Goal: Transaction & Acquisition: Book appointment/travel/reservation

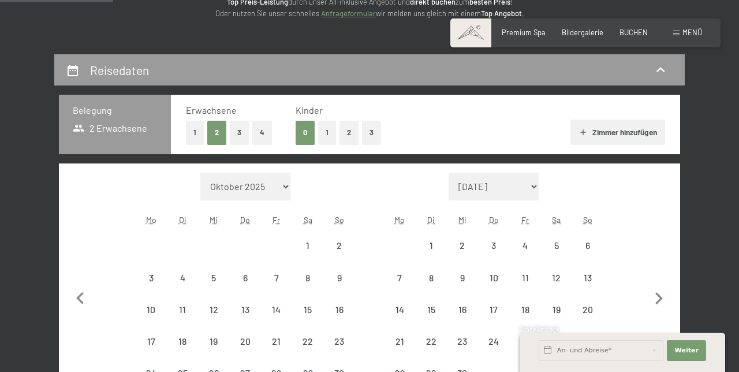
select select "2026-08-01"
select select "2026-09-01"
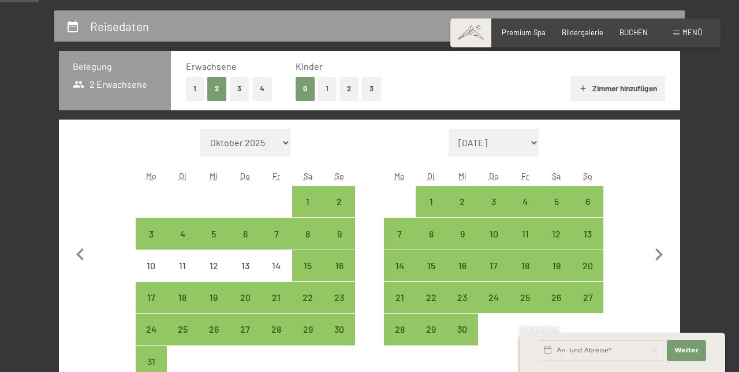
scroll to position [211, 0]
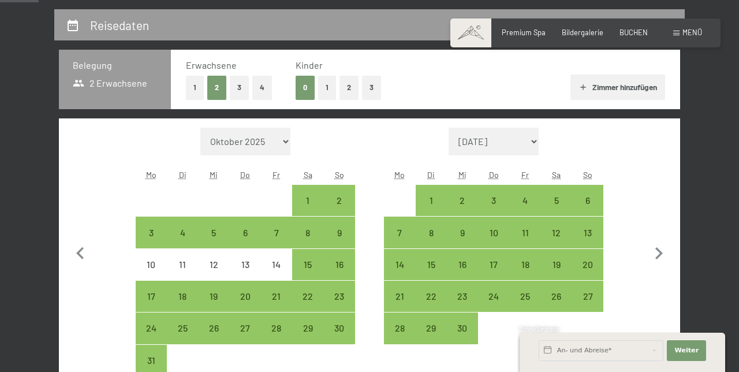
click at [599, 234] on div "13" at bounding box center [587, 242] width 29 height 29
select select "2026-08-01"
select select "2026-09-01"
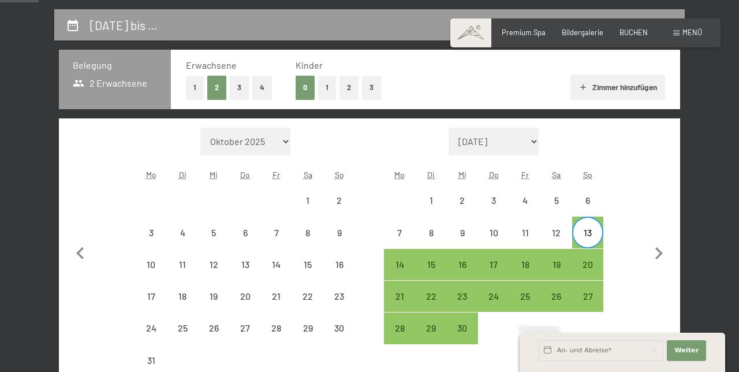
click at [600, 263] on div "20" at bounding box center [587, 274] width 29 height 29
select select "2026-08-01"
select select "2026-09-01"
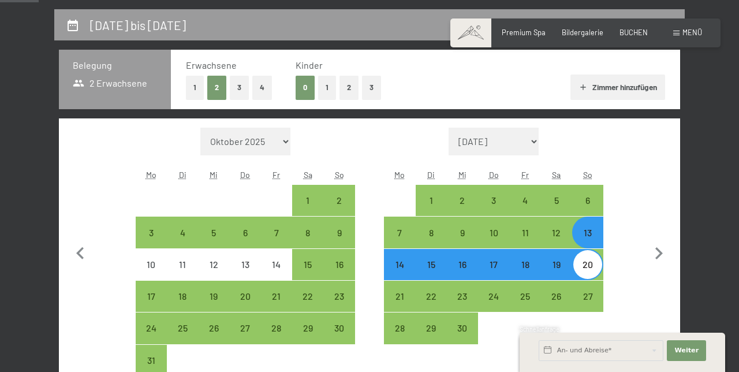
select select "2026-08-01"
select select "2026-09-01"
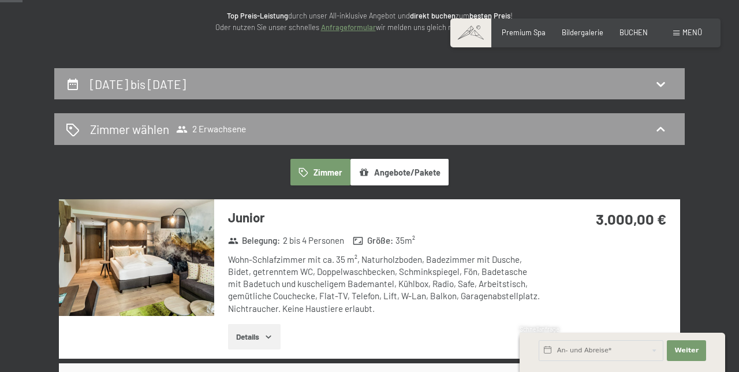
scroll to position [154, 0]
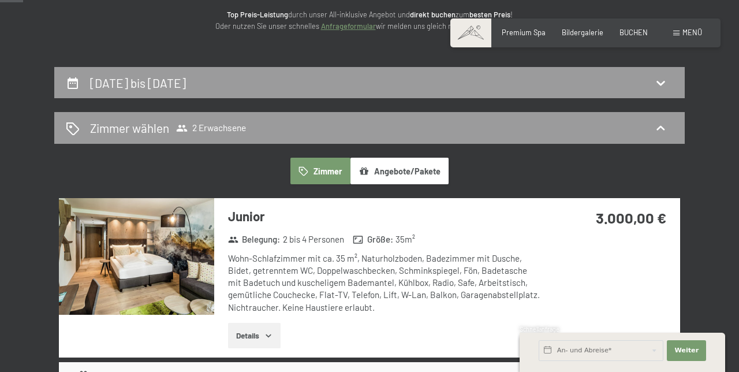
click at [268, 327] on button "Details" at bounding box center [254, 335] width 53 height 25
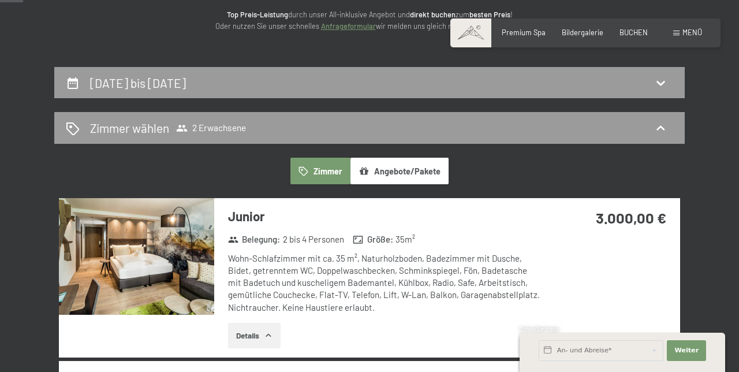
click at [188, 256] on img at bounding box center [136, 256] width 155 height 117
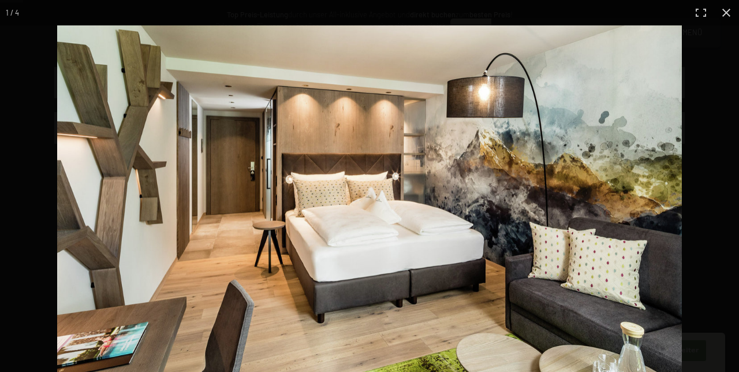
scroll to position [162, 0]
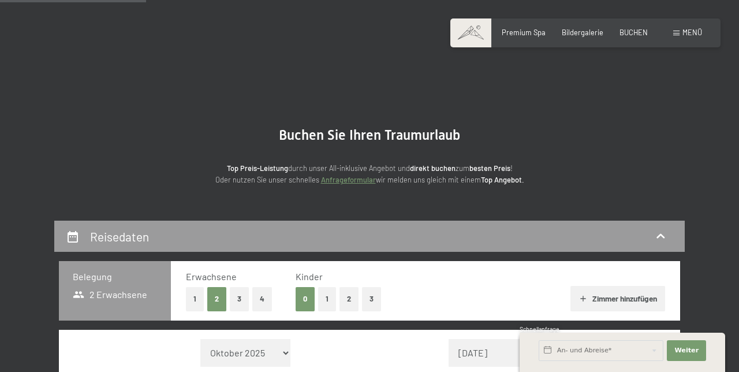
select select "2026-05-01"
select select "2026-06-01"
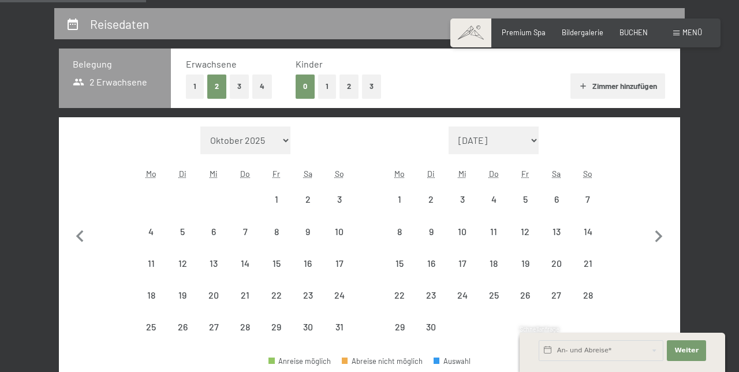
click at [664, 232] on icon "button" at bounding box center [658, 237] width 24 height 24
select select "2026-06-01"
select select "2026-07-01"
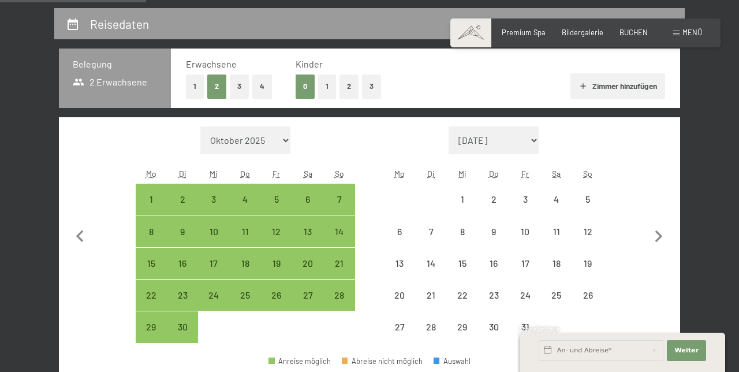
select select "2026-06-01"
select select "2026-07-01"
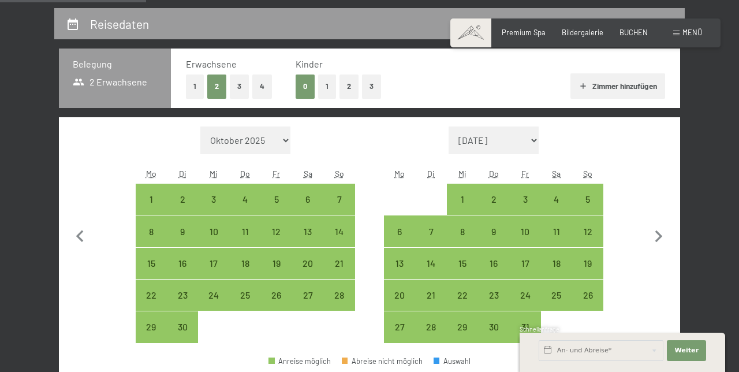
click at [663, 239] on icon "button" at bounding box center [658, 237] width 24 height 24
select select "2026-07-01"
select select "2026-08-01"
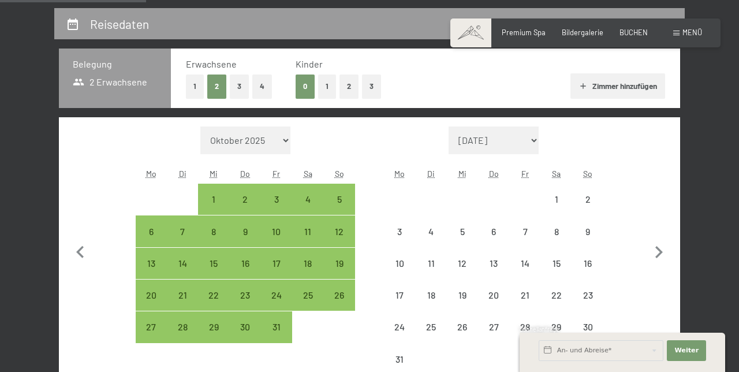
select select "2026-07-01"
select select "2026-08-01"
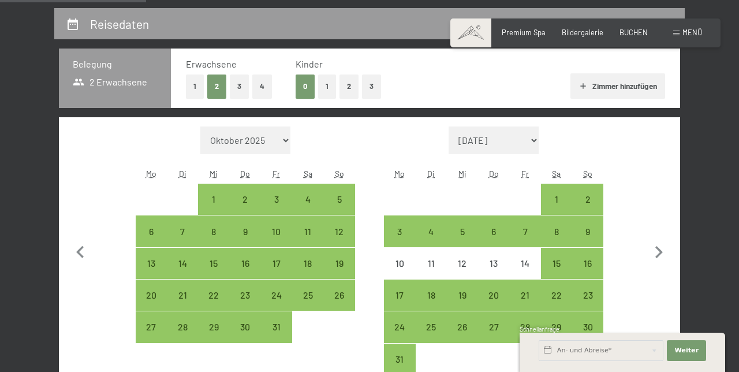
click at [663, 245] on icon "button" at bounding box center [658, 252] width 24 height 24
select select "2026-08-01"
select select "2026-09-01"
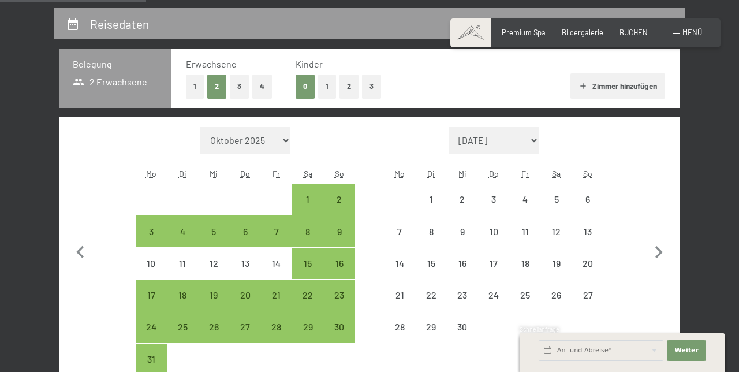
select select "2026-08-01"
select select "2026-09-01"
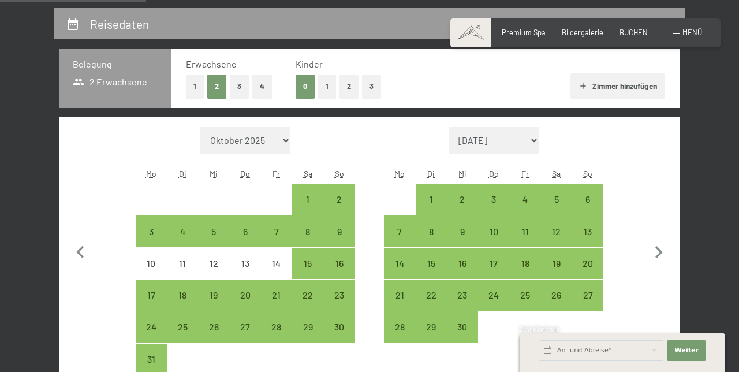
click at [599, 233] on div "13" at bounding box center [587, 241] width 29 height 29
select select "2026-08-01"
select select "2026-09-01"
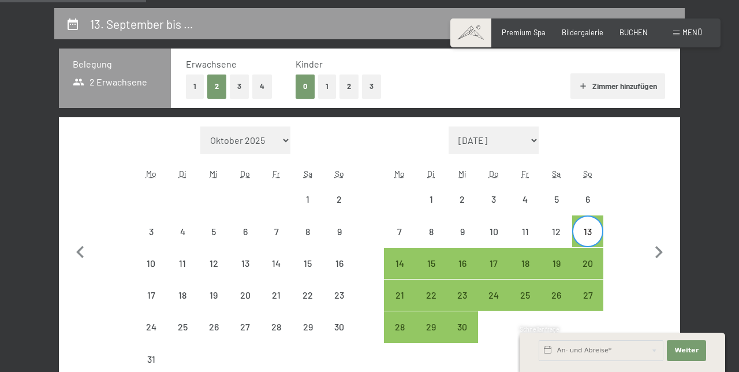
click at [598, 297] on div "27" at bounding box center [587, 304] width 29 height 29
select select "2026-08-01"
select select "2026-09-01"
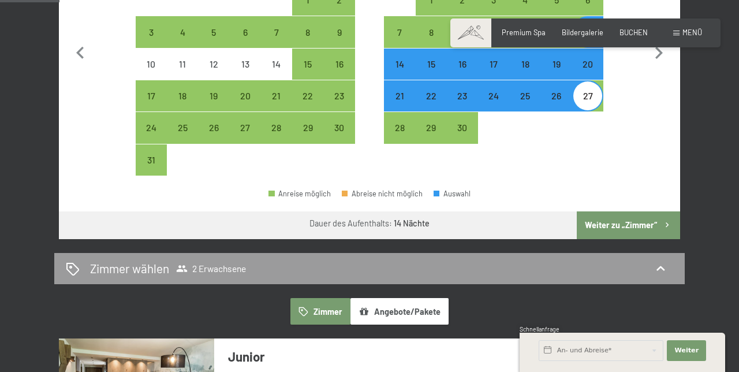
click at [663, 225] on icon "button" at bounding box center [667, 225] width 10 height 10
select select "2026-08-01"
select select "2026-09-01"
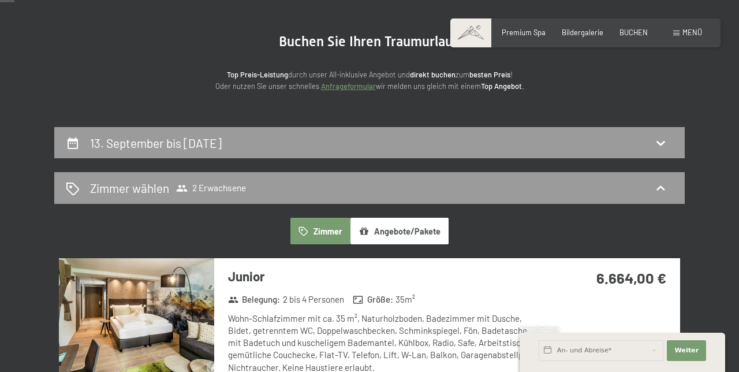
scroll to position [94, 0]
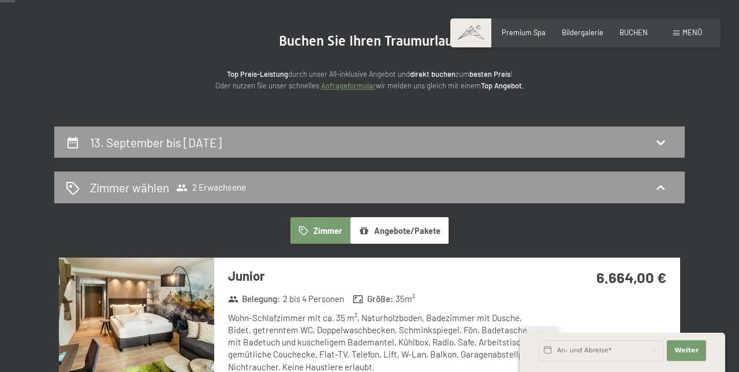
click at [439, 233] on button "Angebote/Pakete" at bounding box center [399, 230] width 98 height 27
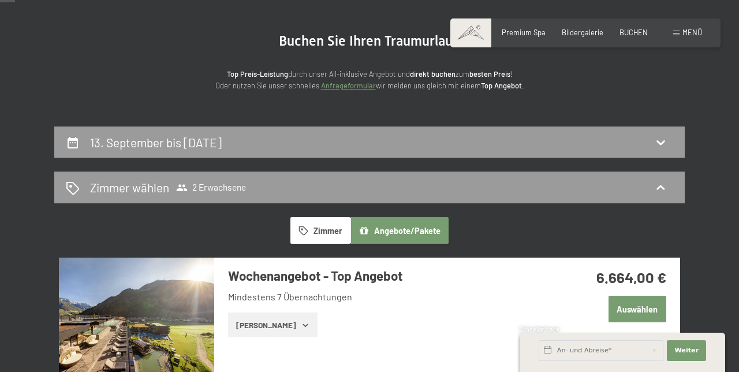
click at [446, 233] on button "Angebote/Pakete" at bounding box center [399, 230] width 98 height 27
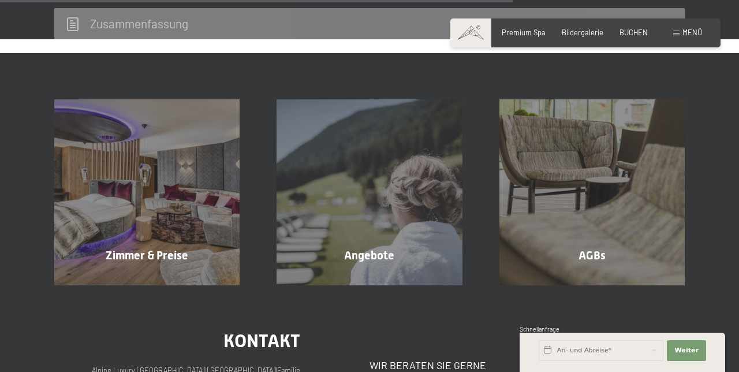
scroll to position [689, 0]
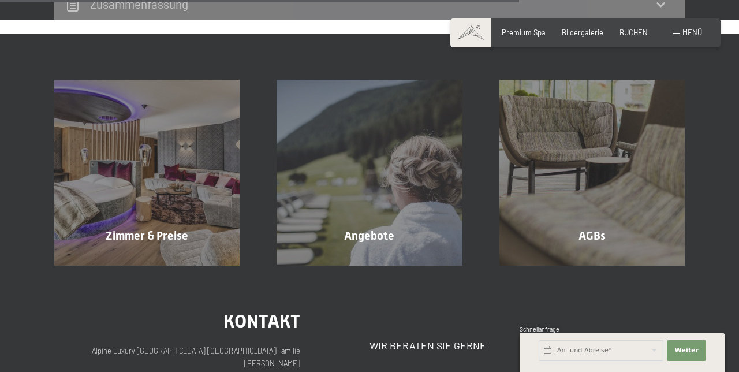
click at [397, 236] on div "Angebote" at bounding box center [369, 235] width 222 height 16
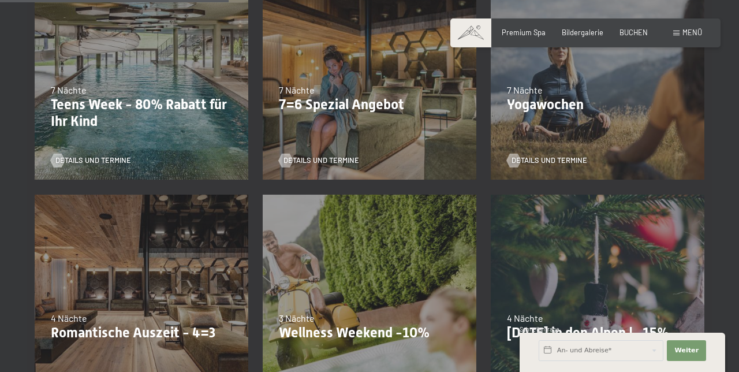
scroll to position [548, 0]
click at [356, 159] on span "Details und Termine" at bounding box center [321, 161] width 76 height 10
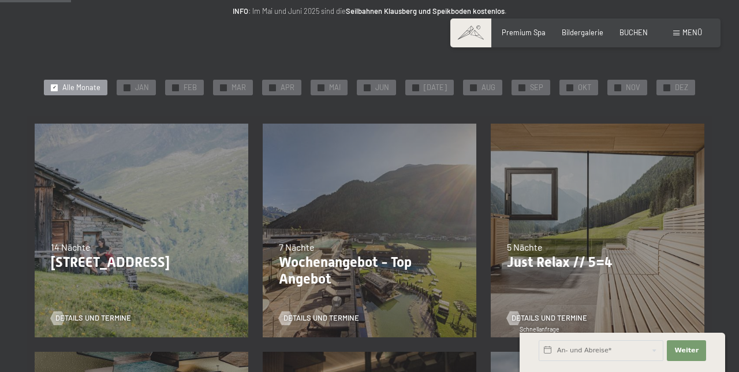
scroll to position [162, 0]
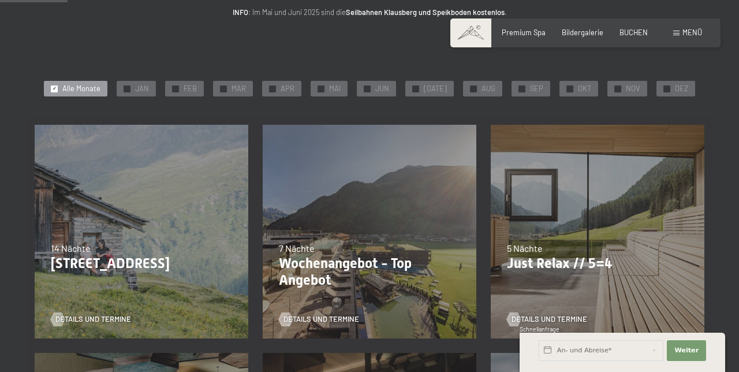
click at [126, 316] on span "Details und Termine" at bounding box center [93, 319] width 76 height 10
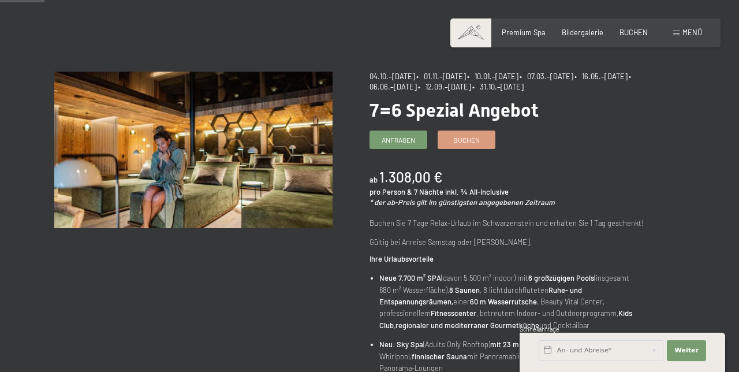
scroll to position [63, 0]
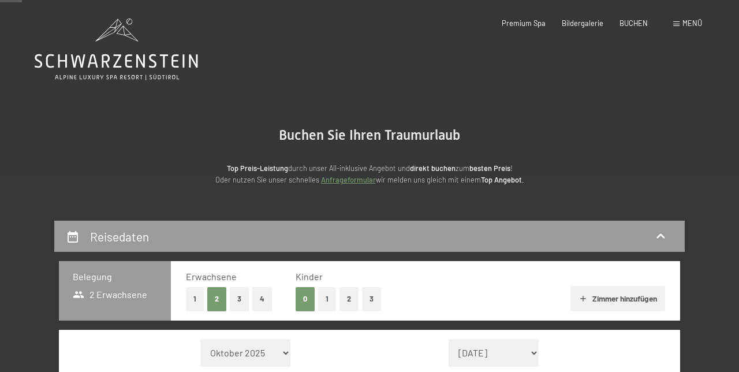
scroll to position [119, 0]
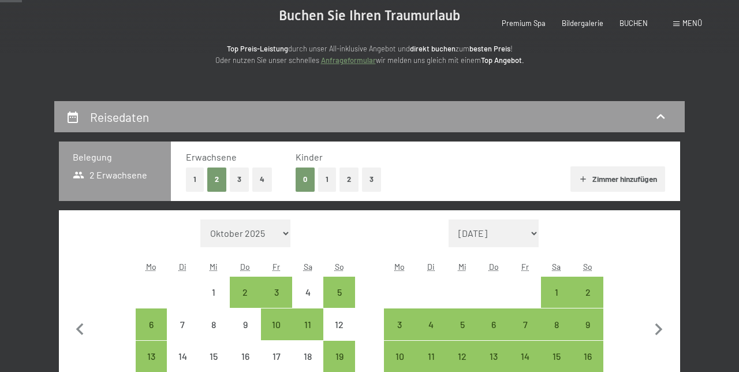
click at [667, 328] on icon "button" at bounding box center [658, 329] width 24 height 24
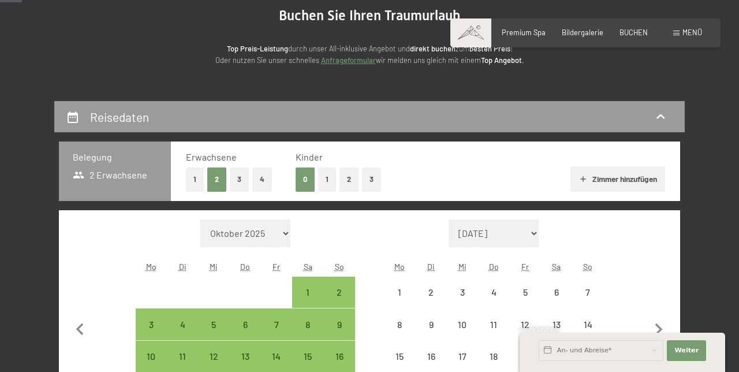
click at [667, 328] on icon "button" at bounding box center [658, 329] width 24 height 24
click at [666, 329] on icon "button" at bounding box center [658, 329] width 24 height 24
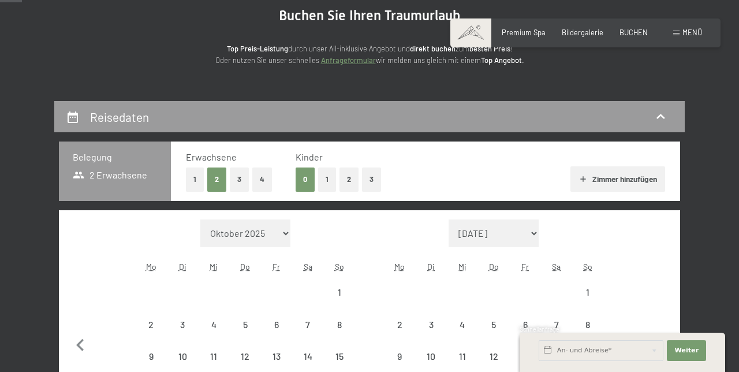
click at [667, 326] on button "button" at bounding box center [658, 343] width 24 height 249
click at [667, 327] on button "button" at bounding box center [658, 343] width 24 height 249
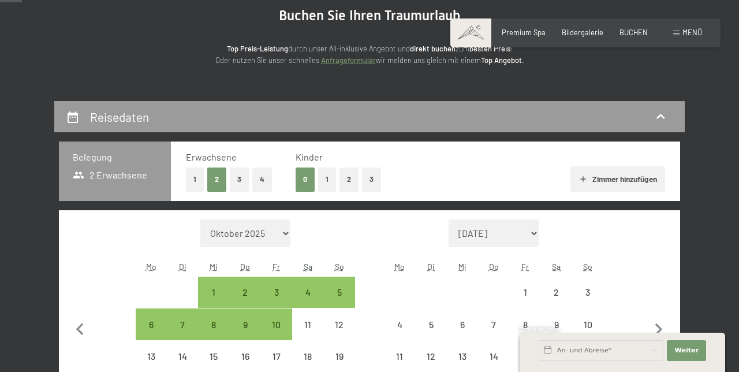
click at [667, 326] on icon "button" at bounding box center [658, 329] width 24 height 24
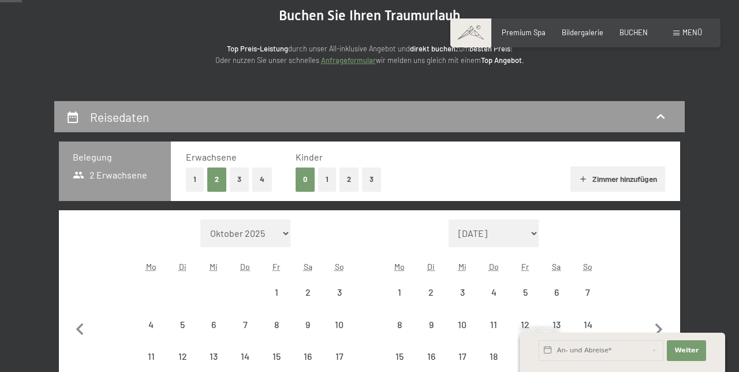
select select "2026-05-01"
select select "2026-06-01"
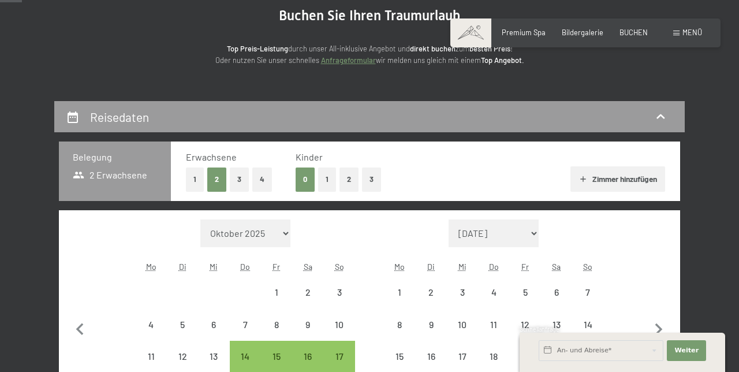
click at [666, 326] on icon "button" at bounding box center [658, 329] width 24 height 24
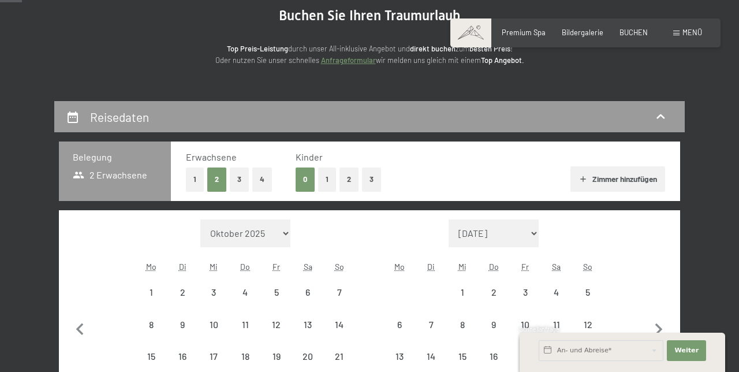
select select "2026-06-01"
select select "2026-07-01"
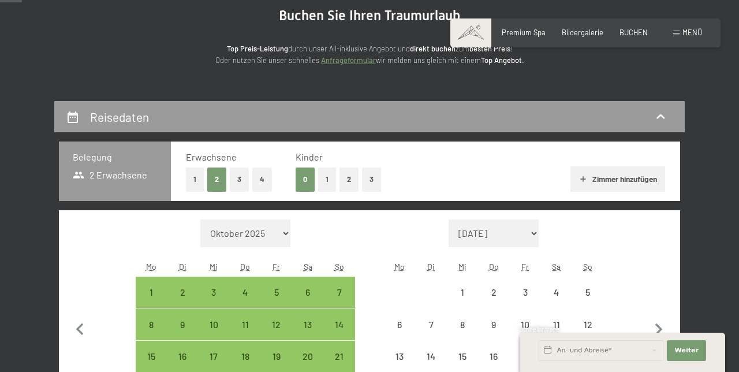
select select "2026-06-01"
select select "2026-07-01"
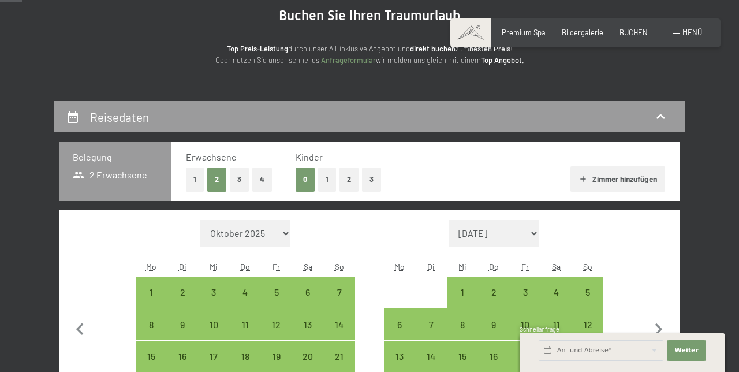
click at [667, 322] on icon "button" at bounding box center [658, 329] width 24 height 24
select select "2026-07-01"
select select "2026-08-01"
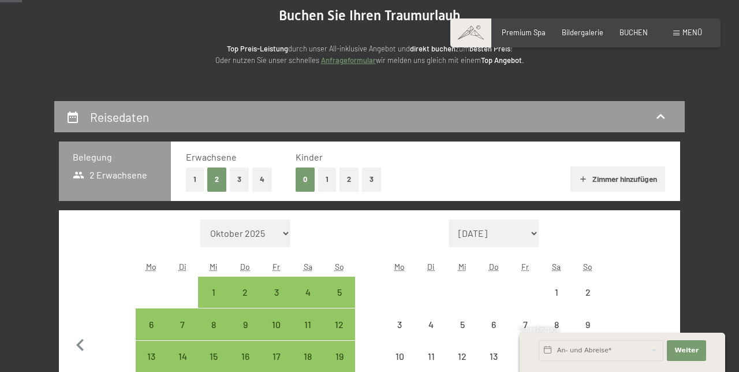
select select "2026-07-01"
select select "2026-08-01"
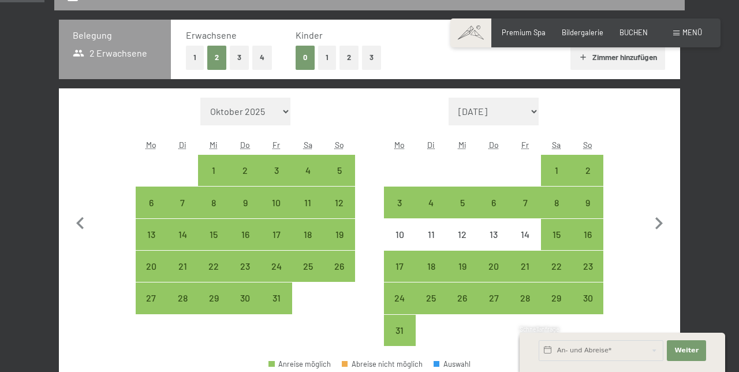
scroll to position [243, 0]
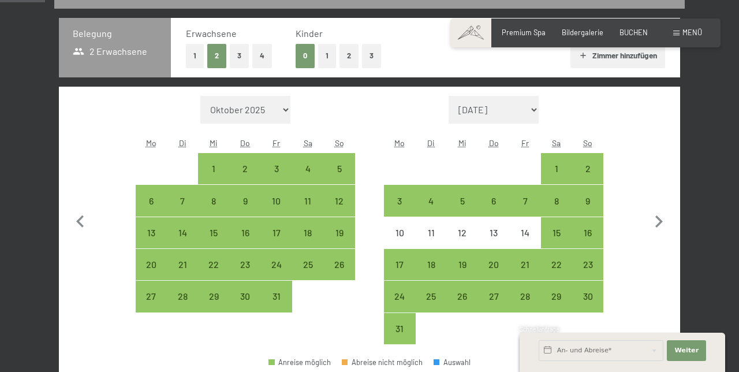
click at [566, 297] on div "29" at bounding box center [556, 305] width 29 height 29
select select "2026-07-01"
select select "2026-08-01"
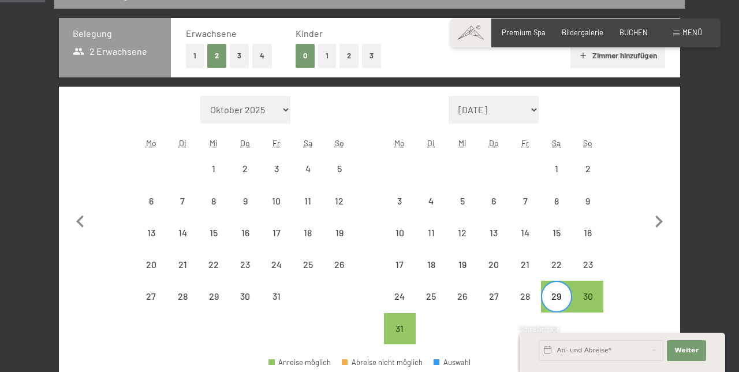
click at [663, 223] on icon "button" at bounding box center [658, 222] width 24 height 24
select select "2026-08-01"
select select "2026-09-01"
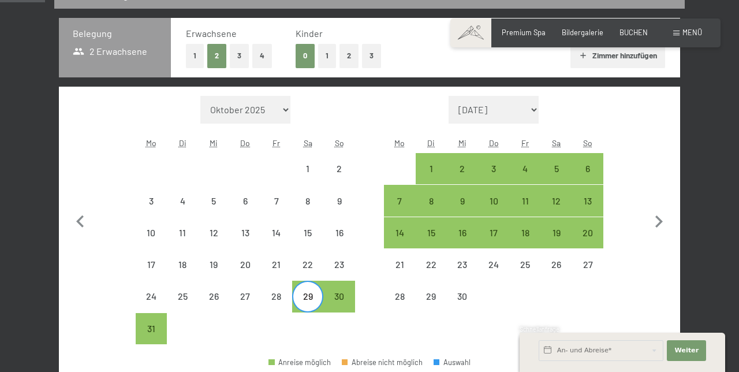
select select "2026-08-01"
select select "2026-09-01"
click at [566, 199] on div "12" at bounding box center [556, 210] width 29 height 29
select select "2026-08-01"
select select "2026-09-01"
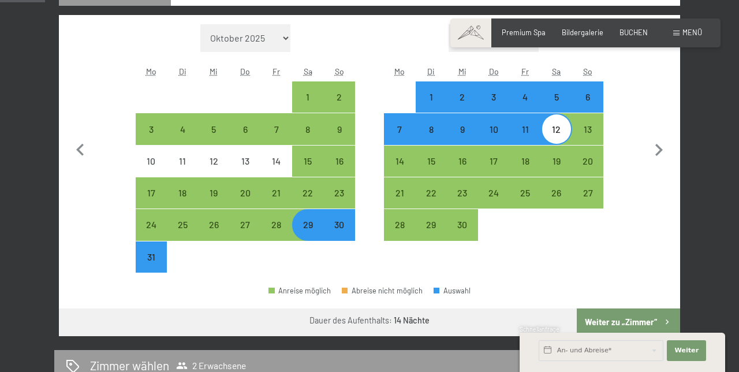
scroll to position [319, 0]
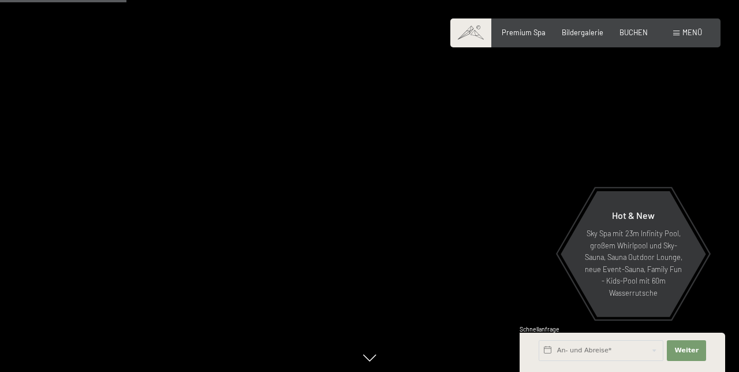
click at [682, 29] on div "Menü" at bounding box center [687, 33] width 29 height 10
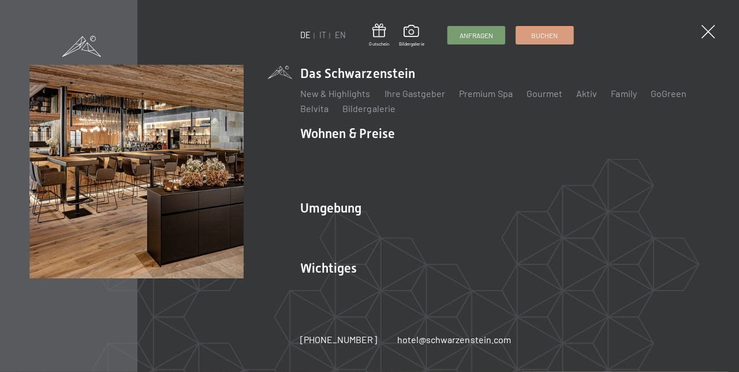
scroll to position [812, 0]
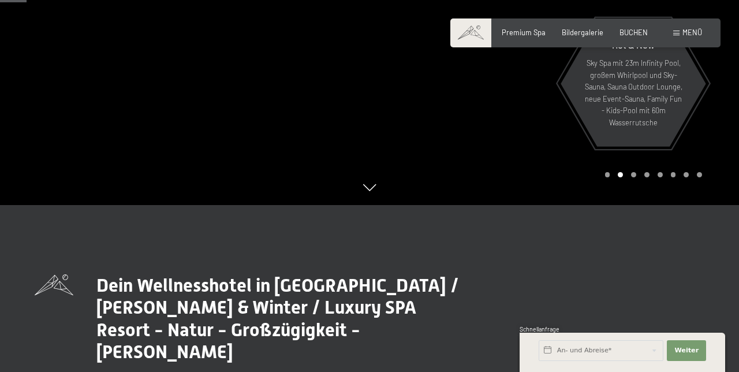
scroll to position [170, 0]
click at [646, 31] on span "BUCHEN" at bounding box center [633, 32] width 28 height 9
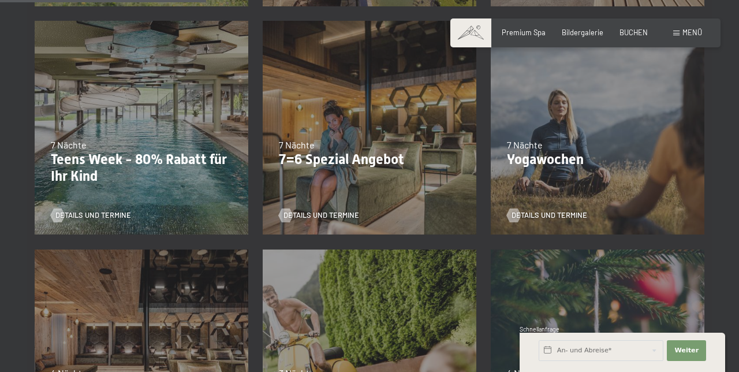
scroll to position [493, 0]
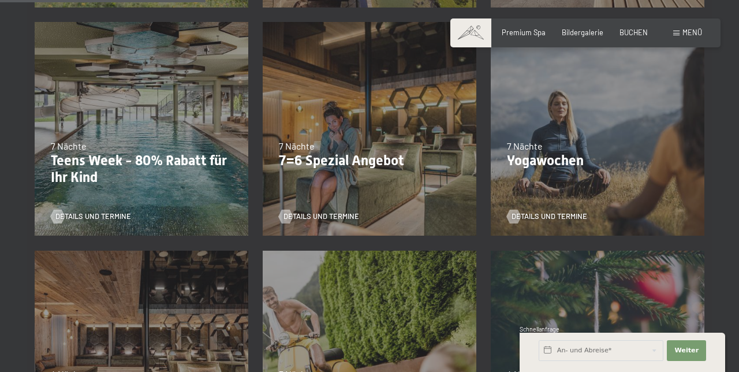
click at [351, 212] on span "Details und Termine" at bounding box center [321, 216] width 76 height 10
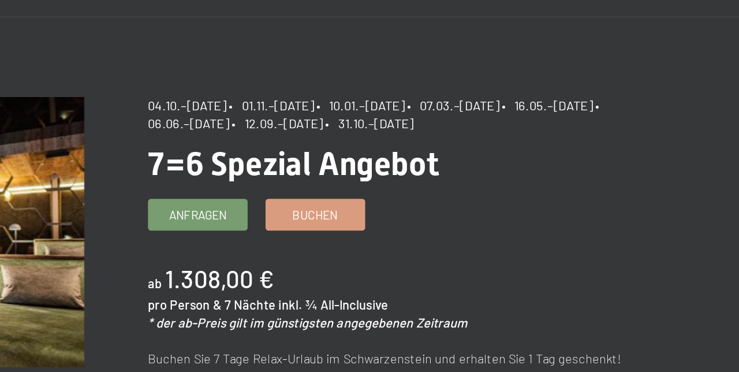
scroll to position [28, 0]
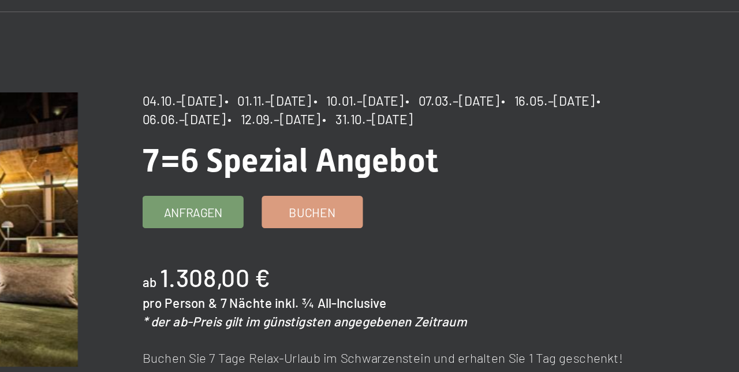
click at [479, 180] on span "Buchen" at bounding box center [466, 179] width 27 height 10
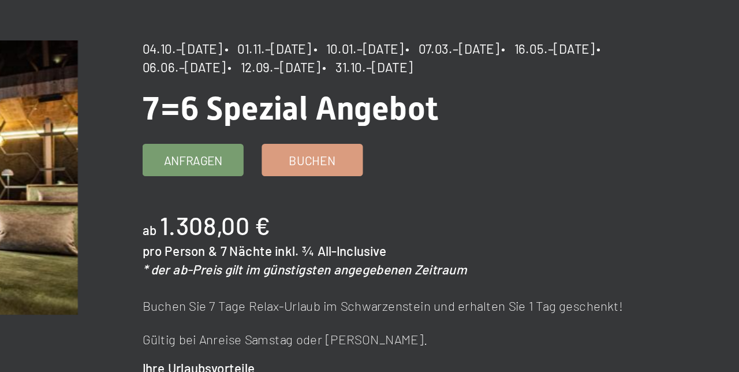
click at [489, 172] on link "Buchen" at bounding box center [466, 177] width 57 height 17
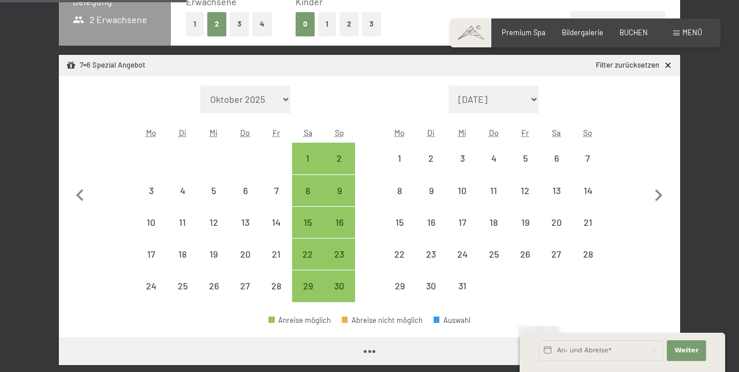
select select "2025-11-01"
select select "2025-12-01"
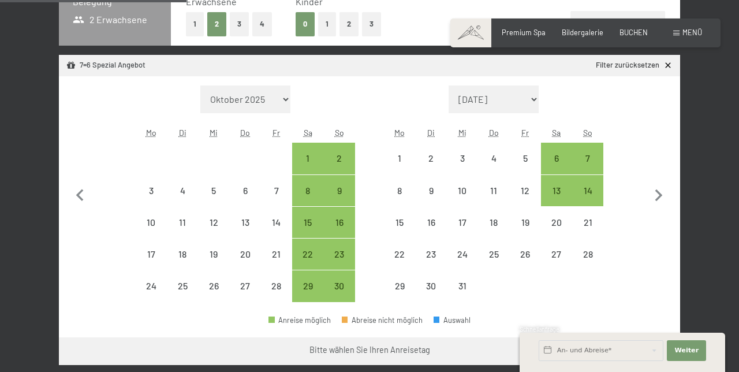
click at [666, 199] on icon "button" at bounding box center [658, 196] width 24 height 24
select select "2025-12-01"
select select "2026-01-01"
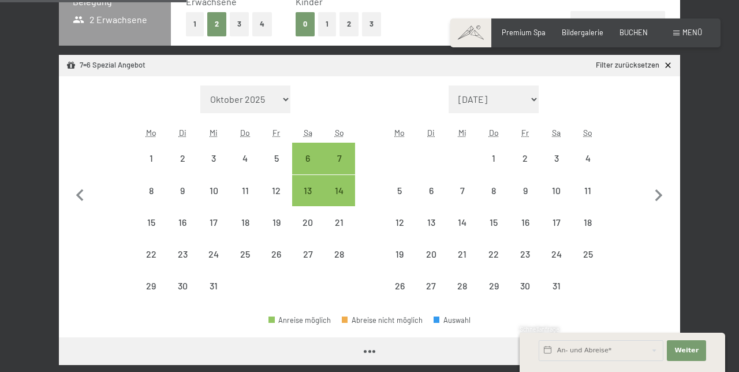
select select "2025-12-01"
select select "[DATE]"
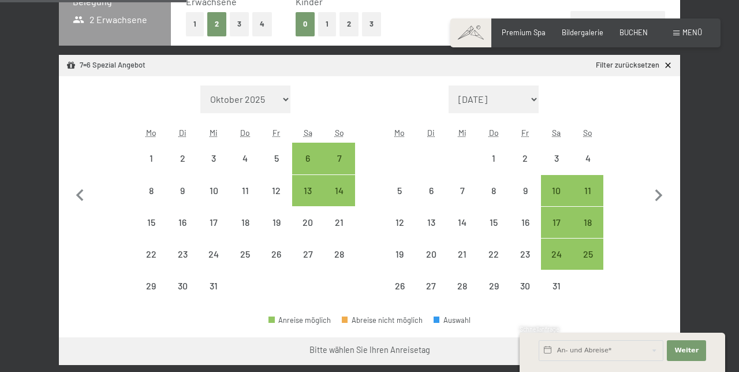
click at [665, 191] on icon "button" at bounding box center [658, 196] width 24 height 24
select select "[DATE]"
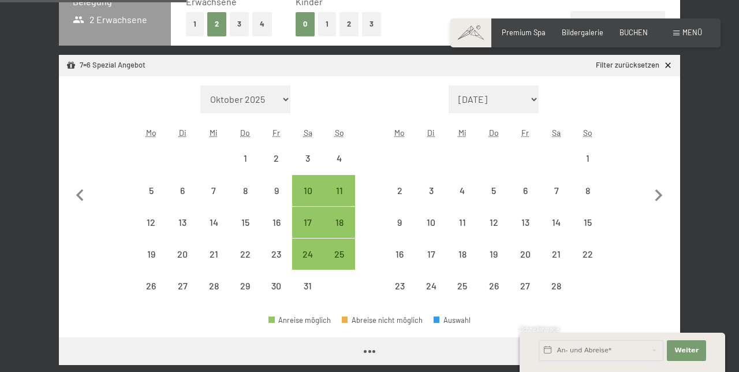
select select "[DATE]"
click at [665, 196] on icon "button" at bounding box center [658, 196] width 24 height 24
select select "[DATE]"
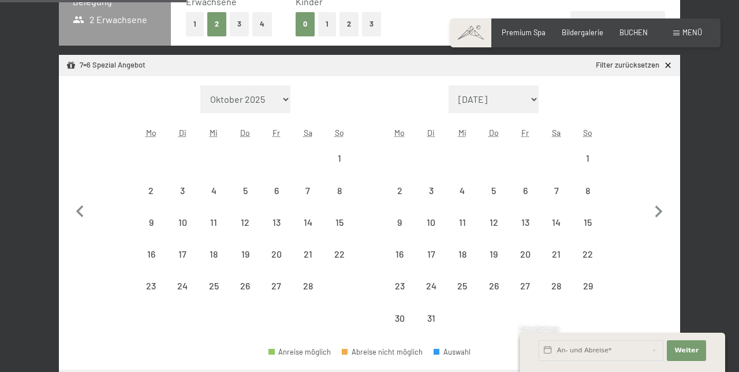
select select "[DATE]"
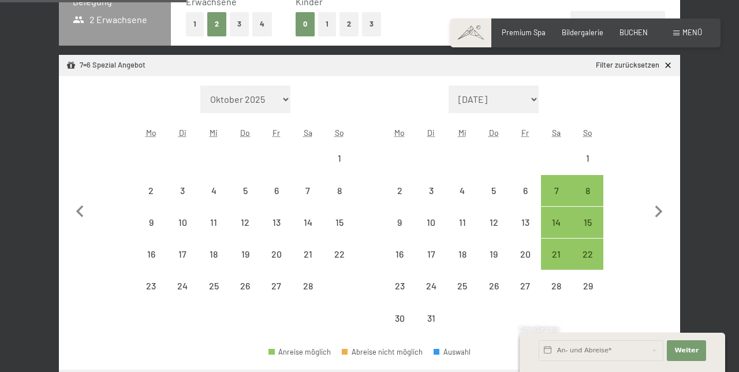
click at [666, 193] on button "button" at bounding box center [658, 209] width 24 height 249
select select "[DATE]"
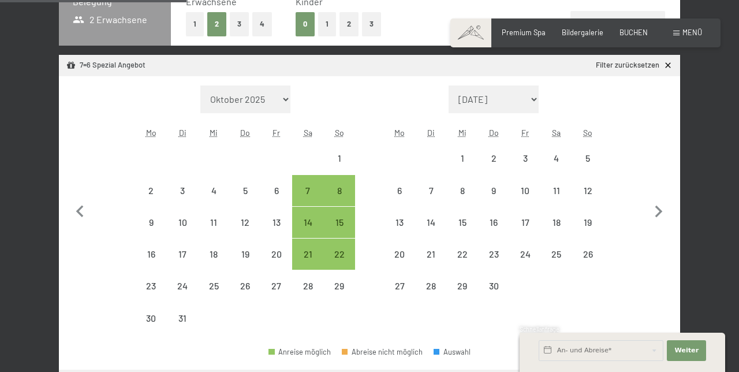
select select "[DATE]"
click at [666, 193] on button "button" at bounding box center [658, 209] width 24 height 249
select select "[DATE]"
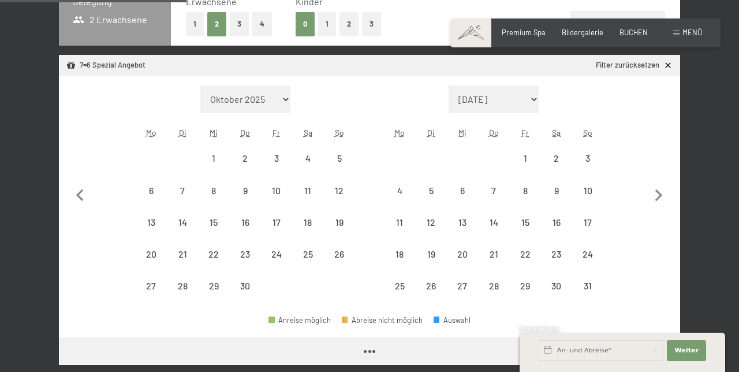
select select "[DATE]"
click at [667, 192] on icon "button" at bounding box center [658, 196] width 24 height 24
select select "[DATE]"
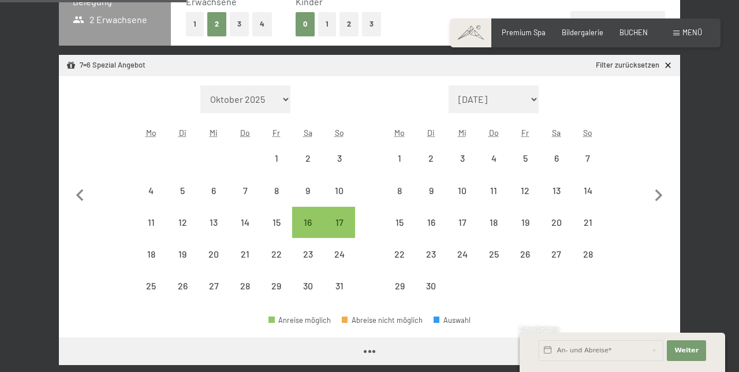
select select "[DATE]"
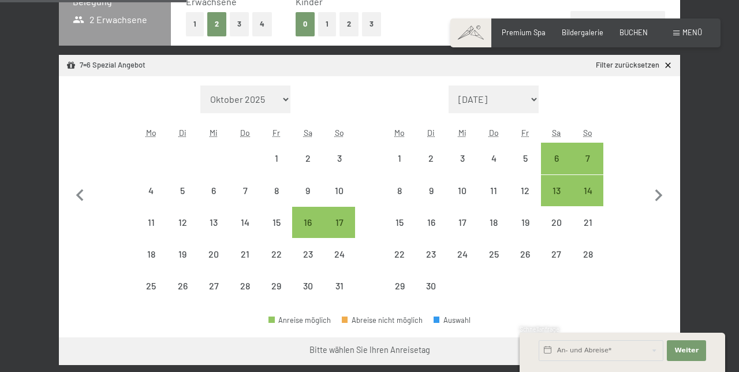
click at [667, 193] on icon "button" at bounding box center [658, 196] width 24 height 24
select select "[DATE]"
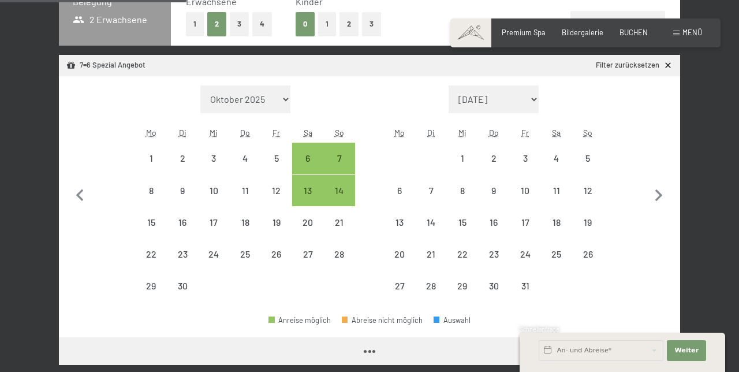
select select "[DATE]"
click at [667, 196] on icon "button" at bounding box center [658, 196] width 24 height 24
select select "[DATE]"
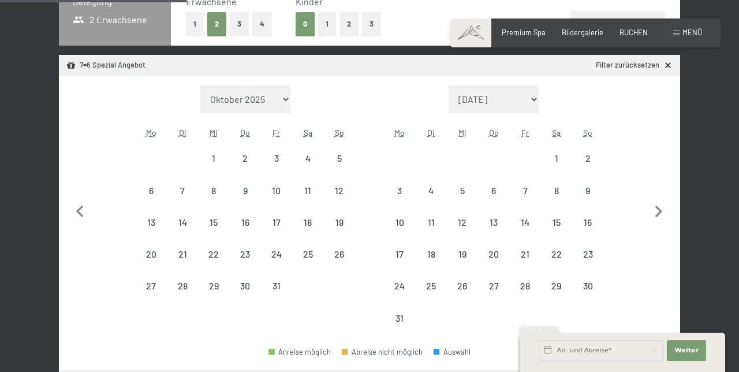
select select "[DATE]"
click at [665, 216] on icon "button" at bounding box center [658, 212] width 24 height 24
select select "[DATE]"
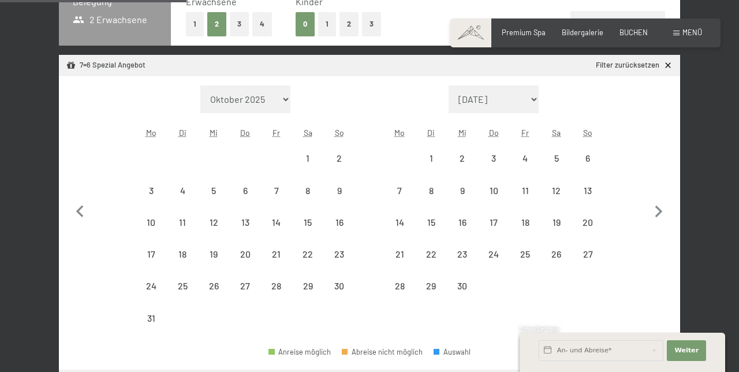
select select "[DATE]"
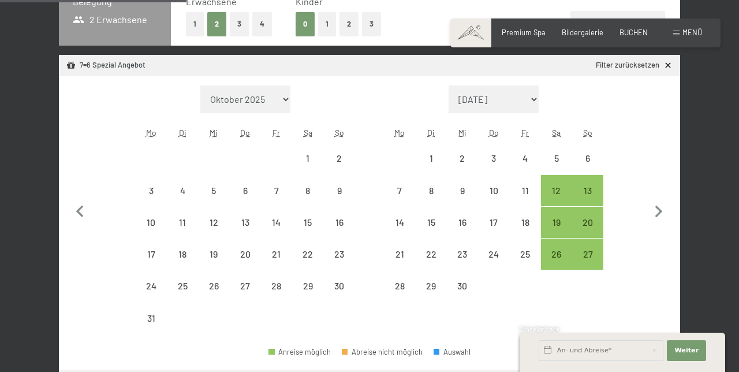
click at [597, 190] on div "13" at bounding box center [587, 200] width 29 height 29
select select "[DATE]"
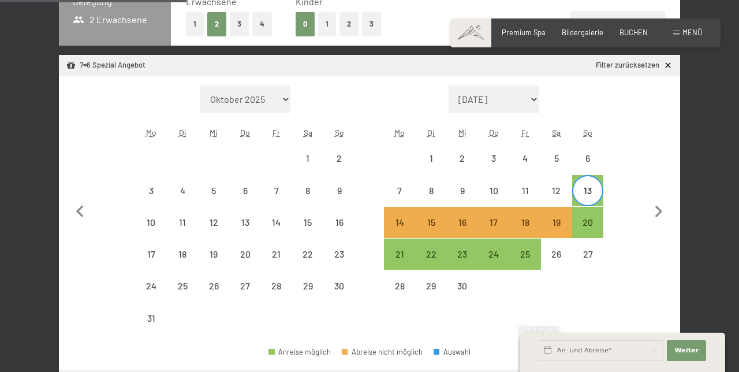
click at [538, 259] on div "25" at bounding box center [524, 263] width 29 height 29
select select "[DATE]"
select select "2026-09-01"
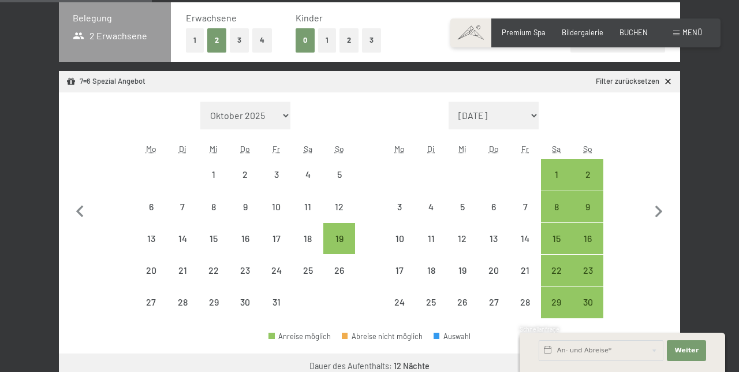
scroll to position [268, 0]
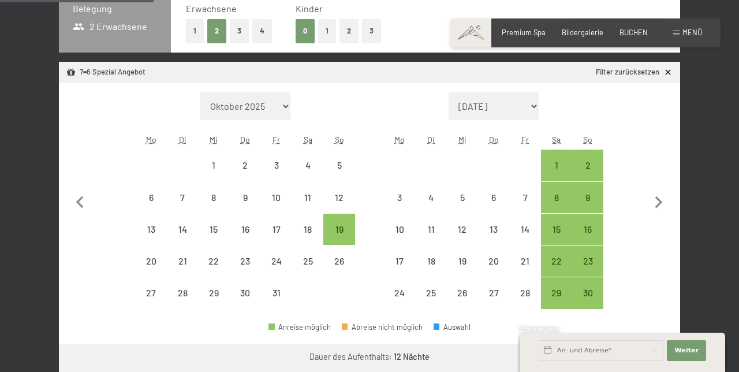
click at [600, 166] on div "2" at bounding box center [587, 174] width 29 height 29
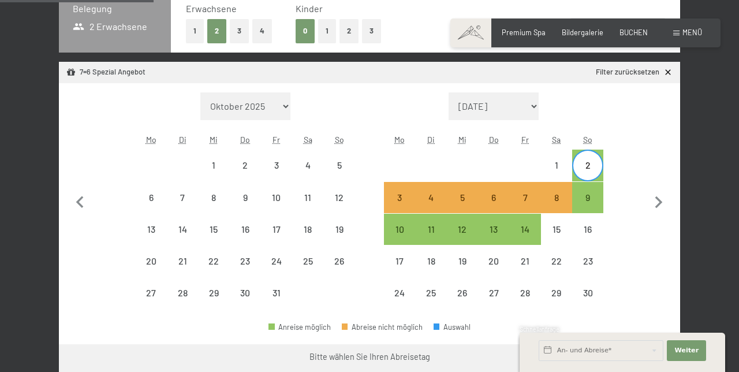
click at [534, 234] on div "14" at bounding box center [524, 239] width 29 height 29
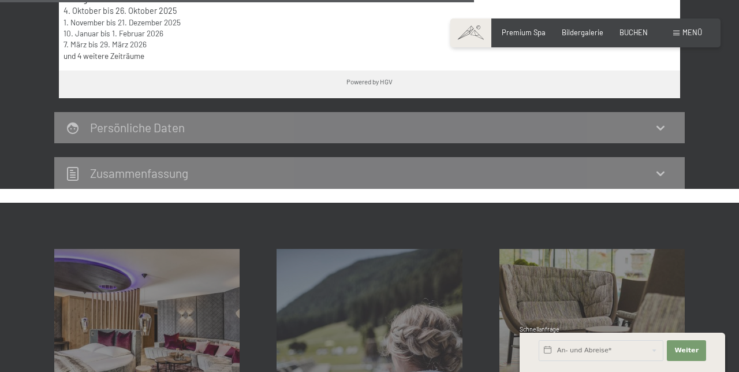
scroll to position [829, 0]
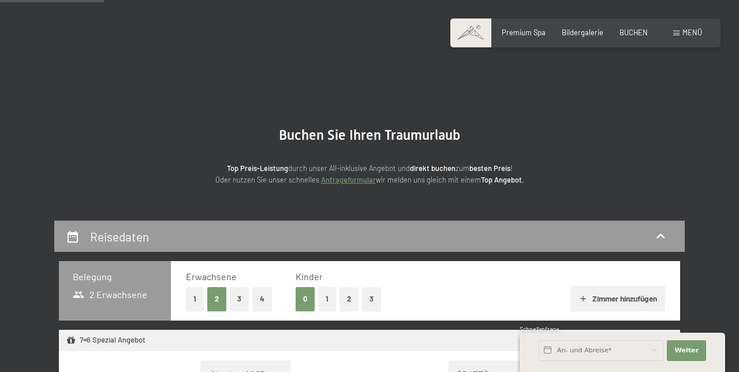
select select "[DATE]"
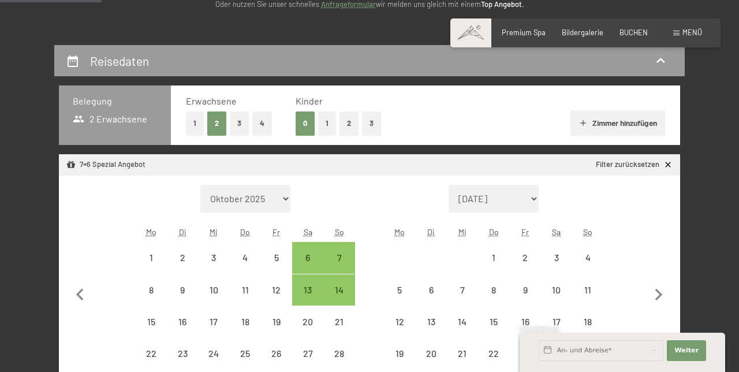
scroll to position [175, 0]
select select "[DATE]"
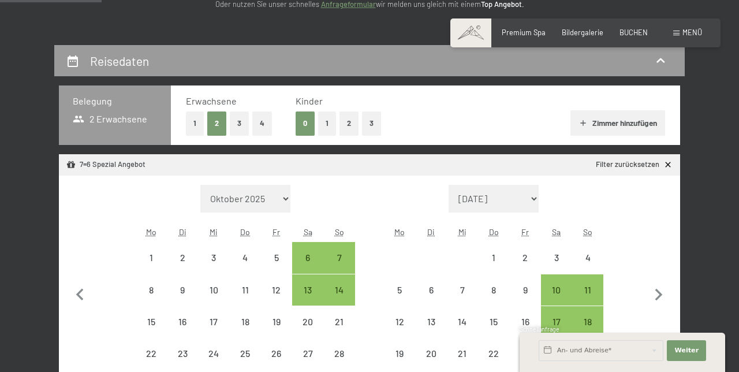
scroll to position [0, 0]
click at [661, 297] on icon "button" at bounding box center [658, 295] width 24 height 24
select select "[DATE]"
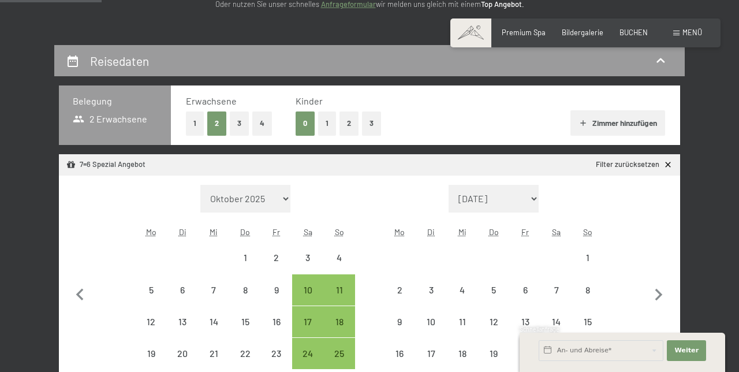
select select "[DATE]"
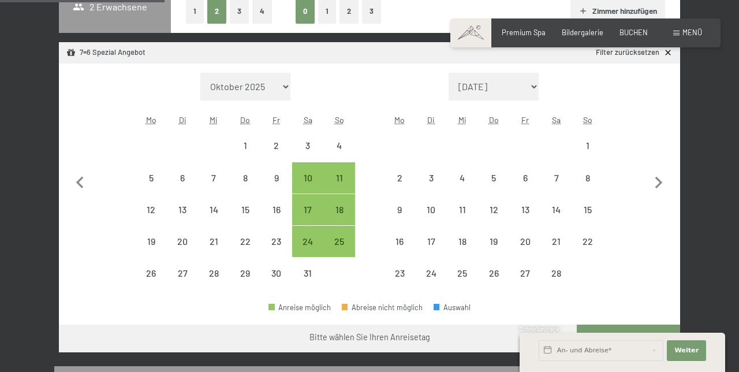
scroll to position [288, 0]
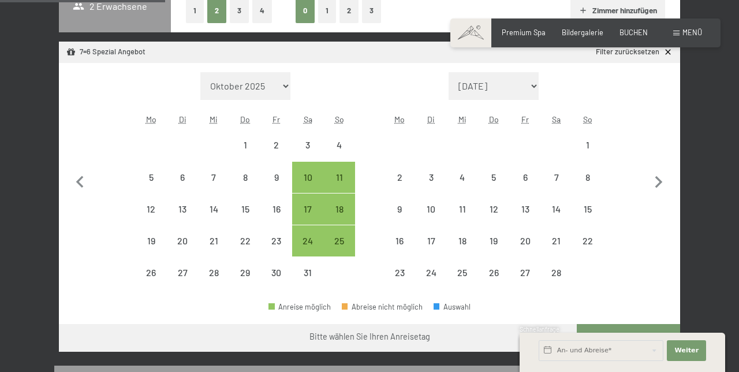
click at [665, 186] on icon "button" at bounding box center [658, 182] width 24 height 24
select select "[DATE]"
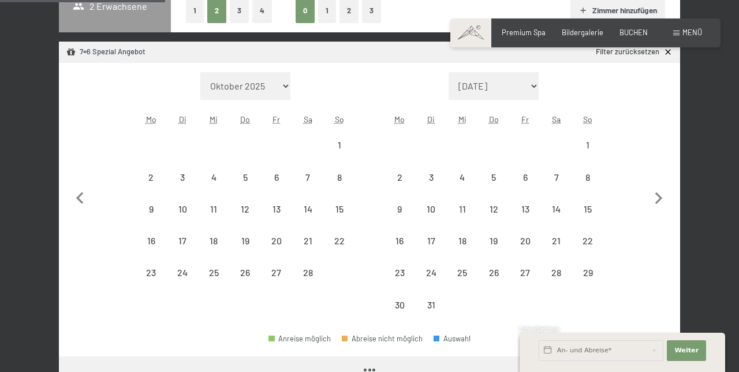
select select "[DATE]"
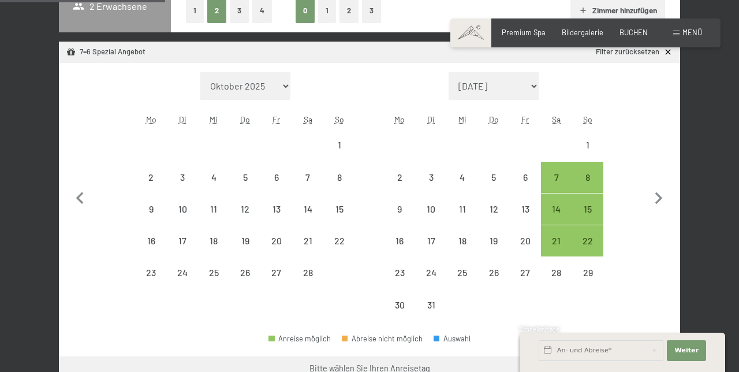
click at [660, 196] on icon "button" at bounding box center [659, 198] width 8 height 12
select select "[DATE]"
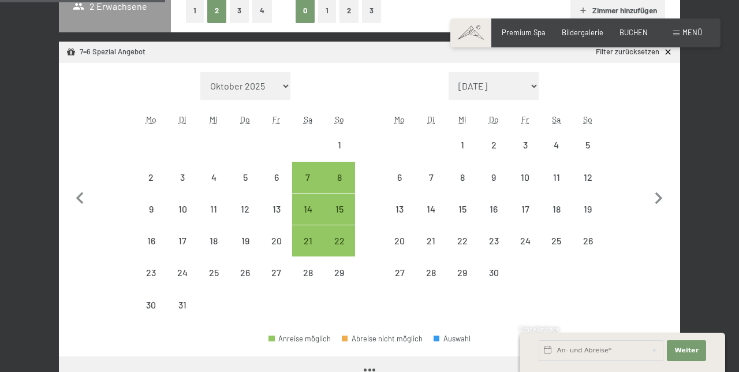
select select "[DATE]"
click at [666, 196] on icon "button" at bounding box center [658, 198] width 24 height 24
select select "[DATE]"
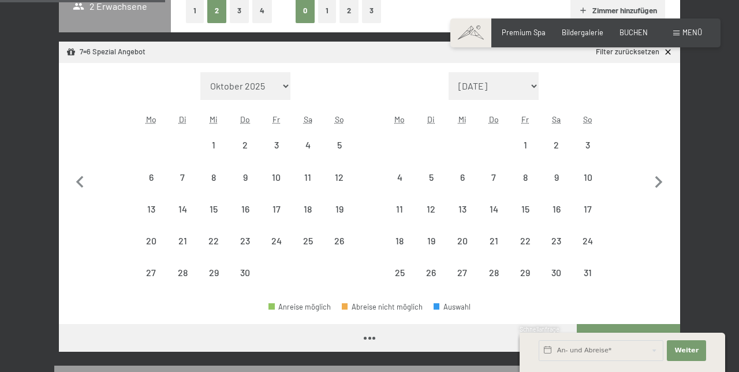
select select "[DATE]"
click at [663, 185] on icon "button" at bounding box center [658, 182] width 24 height 24
select select "[DATE]"
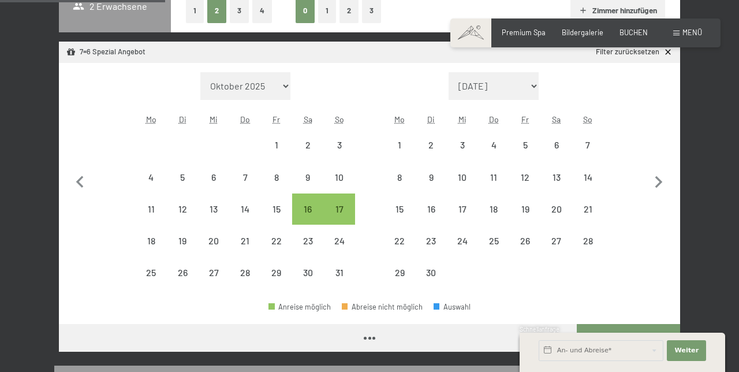
select select "[DATE]"
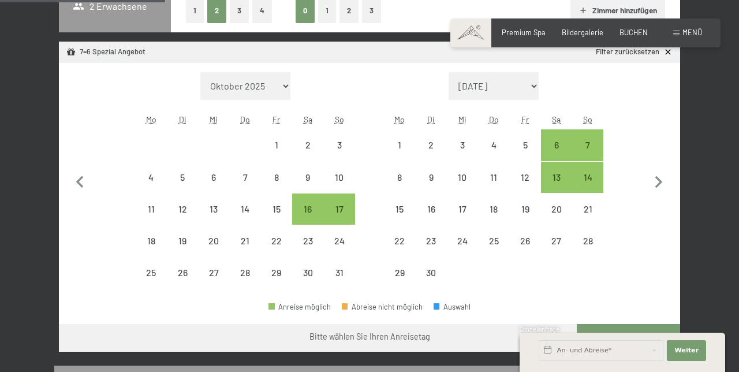
click at [664, 182] on icon "button" at bounding box center [658, 182] width 24 height 24
select select "[DATE]"
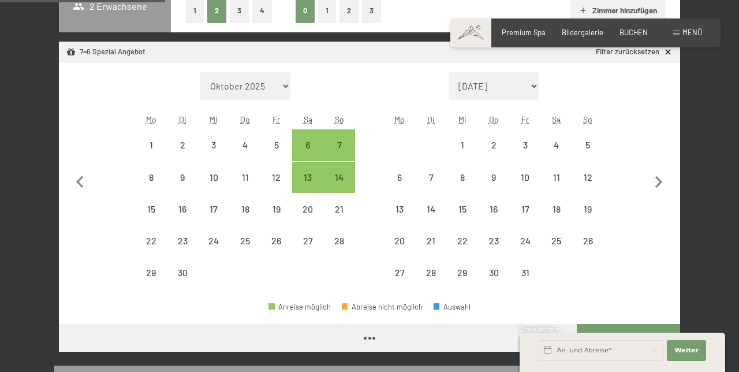
select select "[DATE]"
click at [665, 177] on icon "button" at bounding box center [658, 182] width 24 height 24
select select "[DATE]"
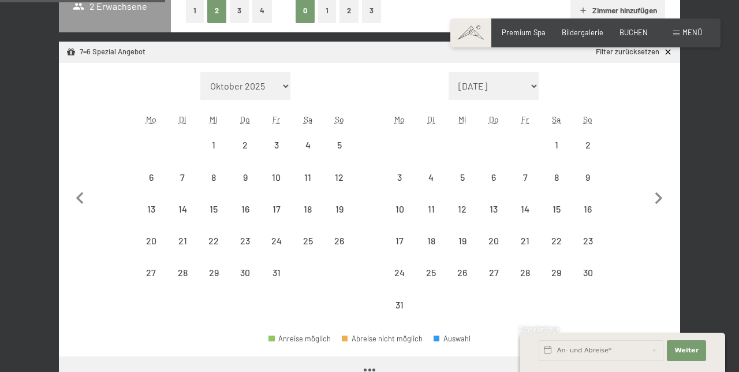
select select "[DATE]"
click at [667, 196] on icon "button" at bounding box center [658, 198] width 24 height 24
select select "2026-08-01"
select select "2026-09-01"
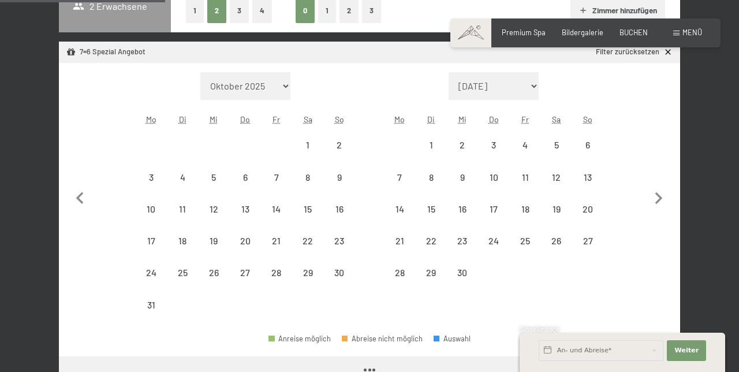
select select "2026-08-01"
select select "2026-09-01"
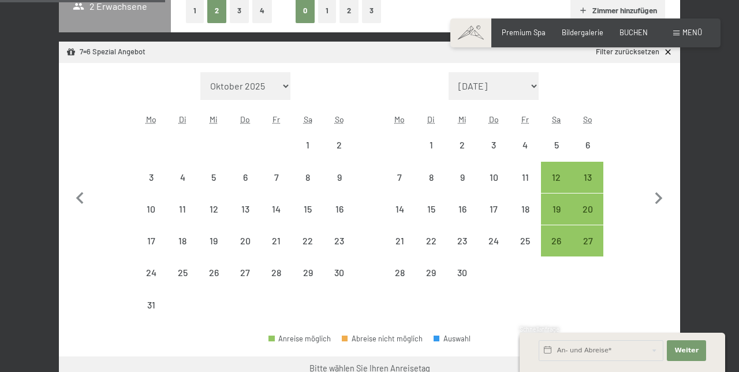
click at [596, 170] on div "13" at bounding box center [587, 177] width 29 height 29
select select "2026-08-01"
select select "2026-09-01"
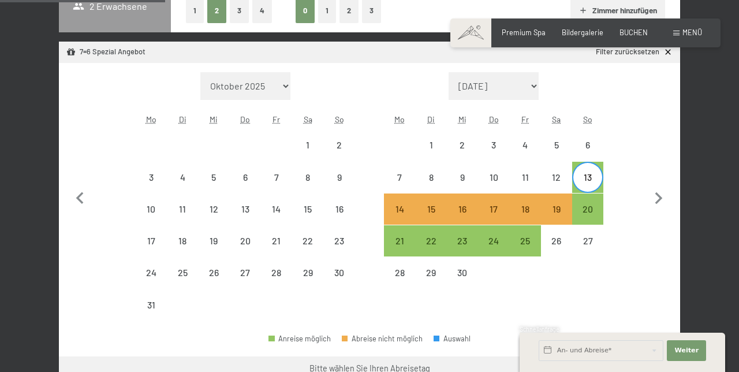
click at [538, 242] on div "25" at bounding box center [524, 250] width 29 height 29
select select "[DATE]"
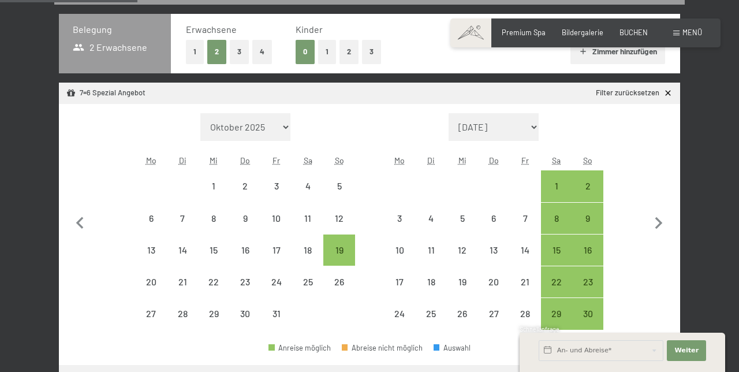
scroll to position [248, 0]
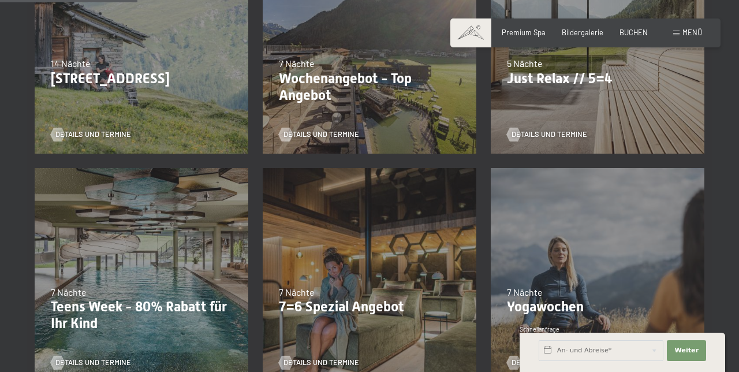
scroll to position [319, 0]
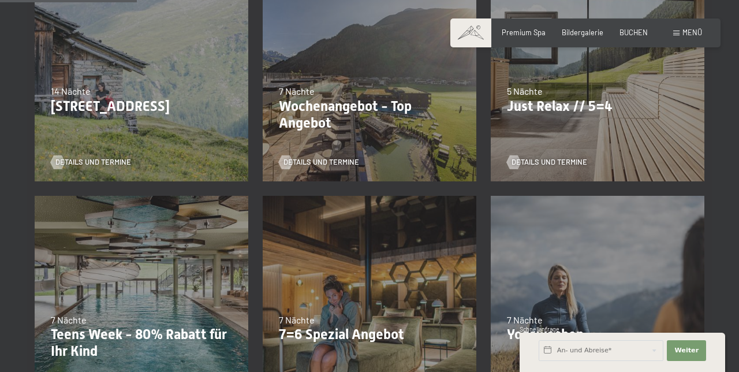
click at [128, 158] on span "Details und Termine" at bounding box center [93, 162] width 76 height 10
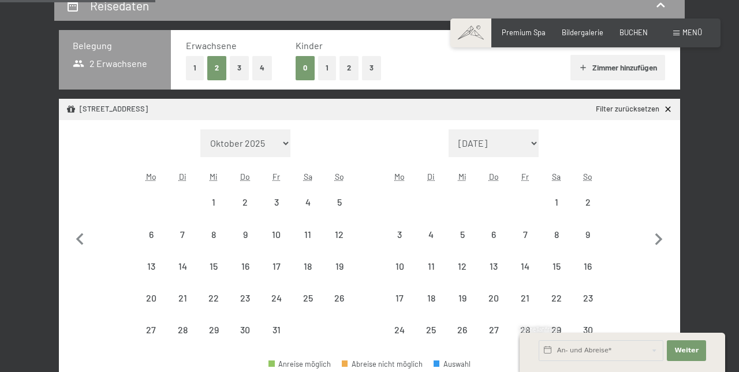
click at [664, 246] on icon "button" at bounding box center [658, 239] width 24 height 24
select select "2025-11-01"
select select "2025-12-01"
select select "2025-11-01"
select select "2025-12-01"
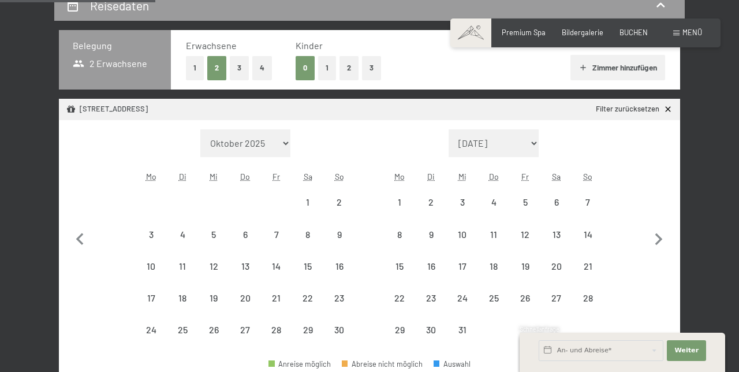
click at [669, 240] on icon "button" at bounding box center [658, 239] width 24 height 24
select select "2025-12-01"
select select "2026-01-01"
select select "2025-12-01"
select select "2026-01-01"
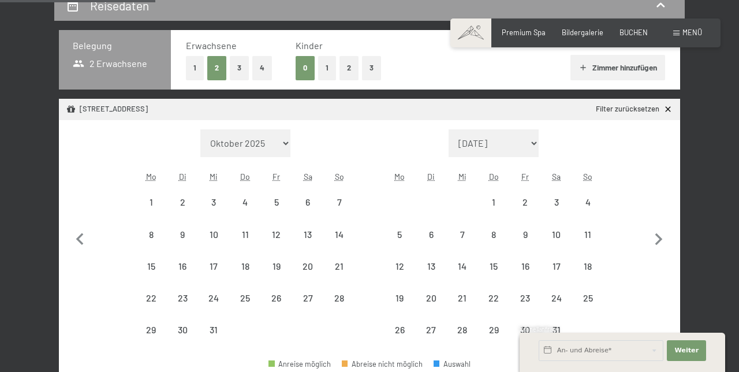
click at [668, 236] on icon "button" at bounding box center [658, 239] width 24 height 24
select select "2026-01-01"
select select "2026-02-01"
select select "2026-01-01"
select select "2026-02-01"
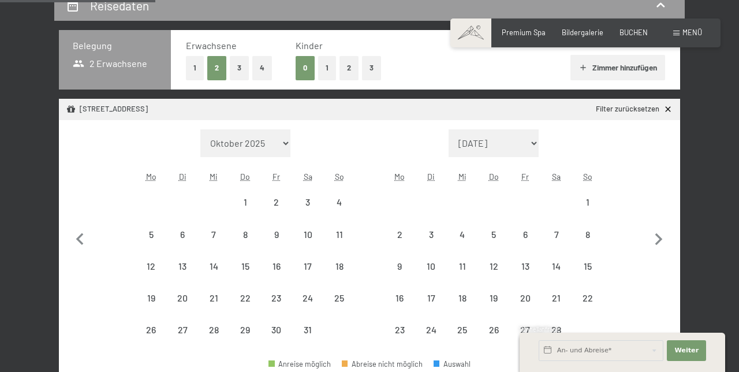
click at [667, 236] on icon "button" at bounding box center [658, 239] width 24 height 24
select select "2026-02-01"
select select "2026-03-01"
select select "2026-02-01"
select select "2026-03-01"
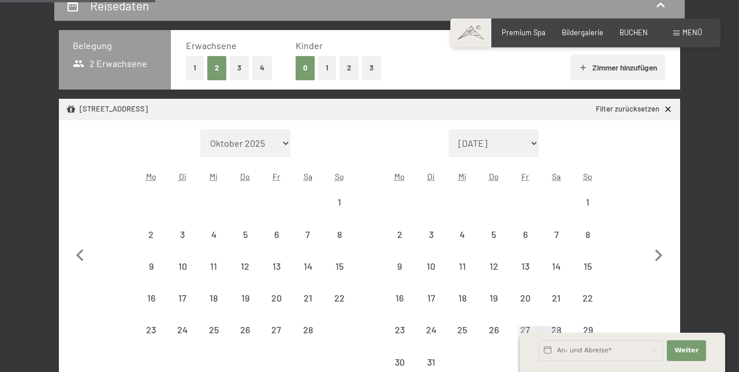
click at [668, 241] on button "button" at bounding box center [658, 253] width 24 height 249
select select "2026-03-01"
select select "2026-04-01"
select select "2026-03-01"
select select "2026-04-01"
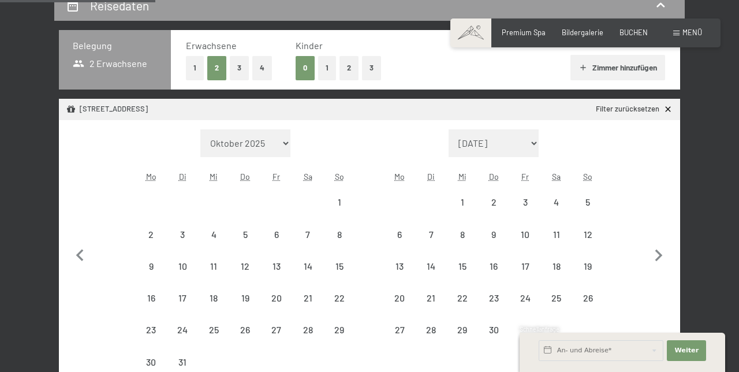
click at [666, 244] on icon "button" at bounding box center [658, 256] width 24 height 24
select select "2026-04-01"
select select "2026-05-01"
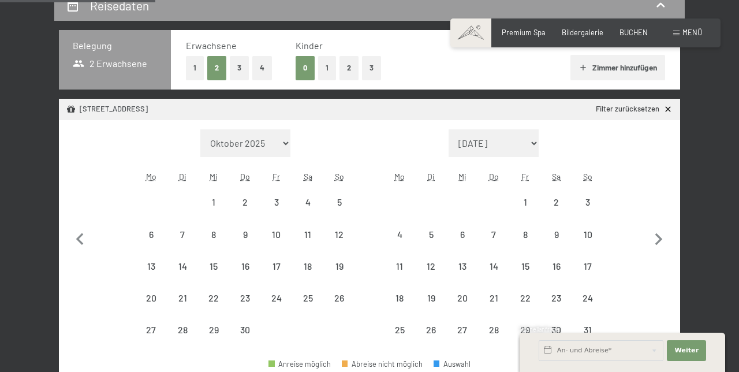
select select "2026-04-01"
select select "2026-05-01"
click at [670, 241] on icon "button" at bounding box center [658, 239] width 24 height 24
select select "2026-05-01"
select select "2026-06-01"
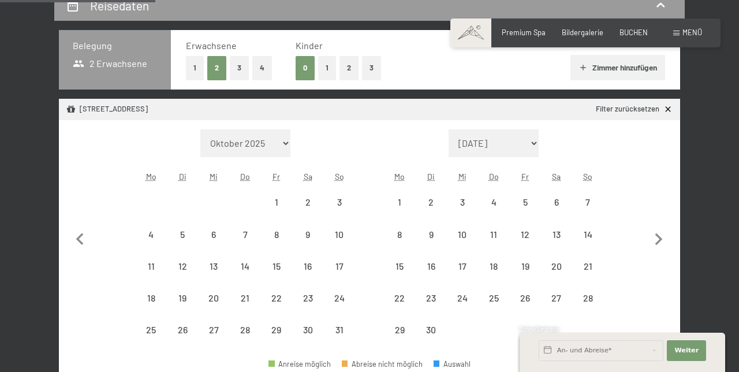
select select "2026-05-01"
select select "2026-06-01"
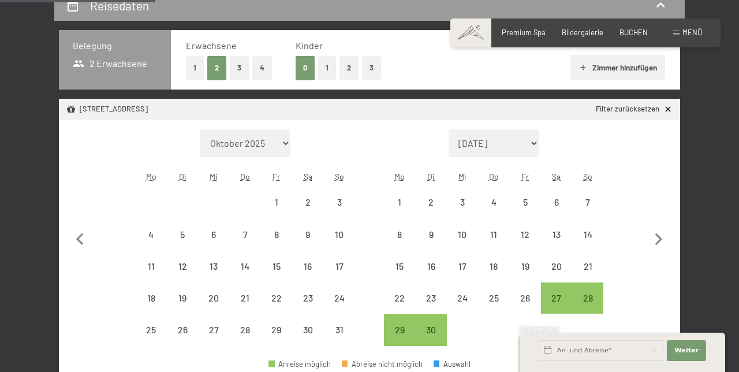
click at [668, 239] on icon "button" at bounding box center [658, 239] width 24 height 24
select select "2026-06-01"
select select "2026-07-01"
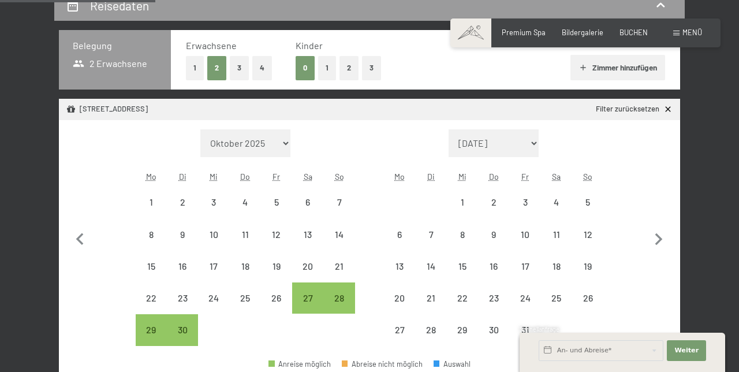
select select "2026-06-01"
select select "2026-07-01"
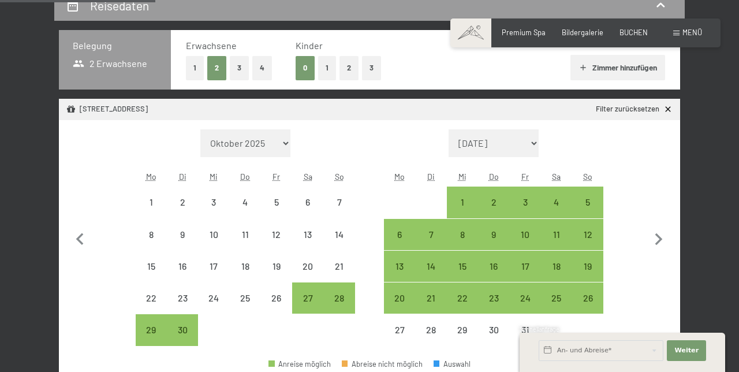
click at [662, 239] on icon "button" at bounding box center [658, 239] width 24 height 24
select select "2026-07-01"
select select "2026-08-01"
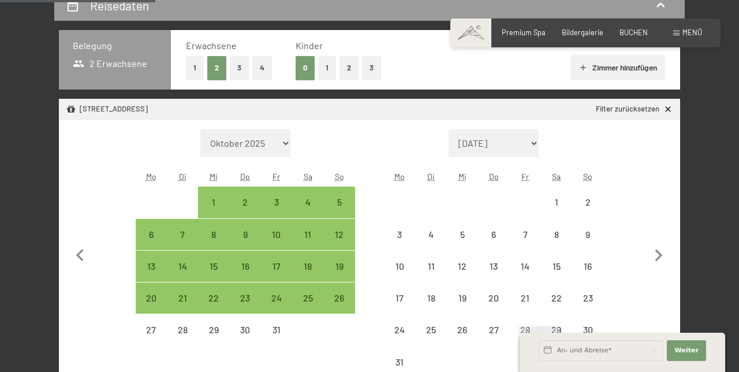
select select "2026-07-01"
select select "2026-08-01"
click at [667, 245] on icon "button" at bounding box center [658, 256] width 24 height 24
select select "2026-08-01"
select select "2026-09-01"
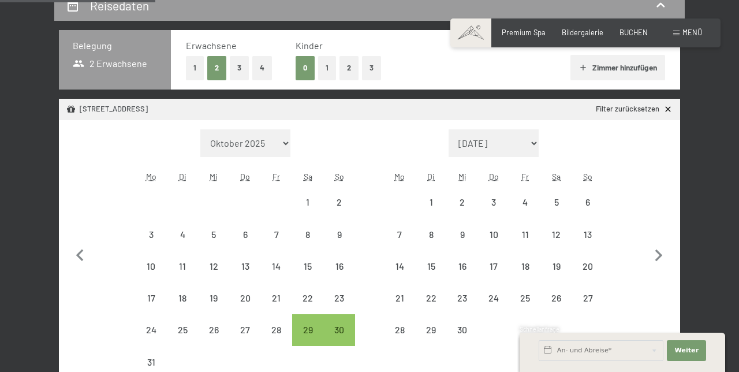
select select "2026-08-01"
select select "2026-09-01"
click at [667, 247] on icon "button" at bounding box center [658, 256] width 24 height 24
select select "2026-09-01"
select select "2026-10-01"
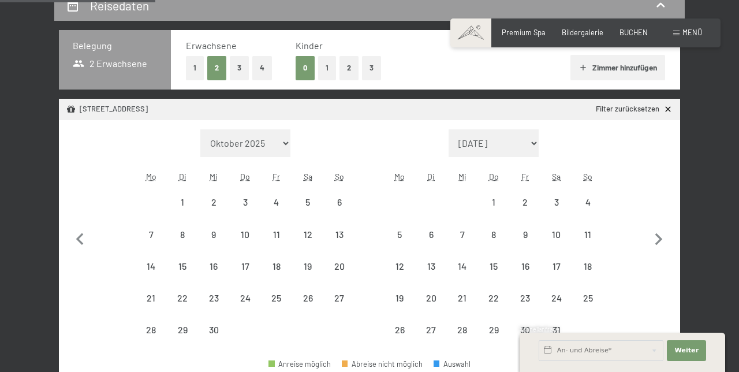
select select "2026-09-01"
select select "2026-10-01"
click at [83, 227] on icon "button" at bounding box center [80, 239] width 24 height 24
select select "2026-08-01"
select select "2026-09-01"
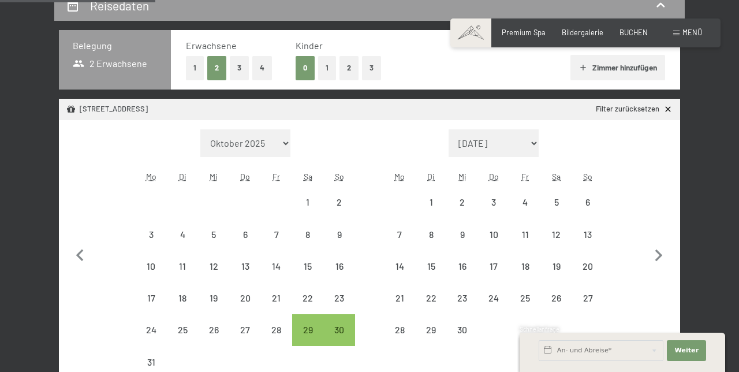
click at [352, 328] on div "30" at bounding box center [338, 339] width 29 height 29
select select "2026-08-01"
select select "2026-09-01"
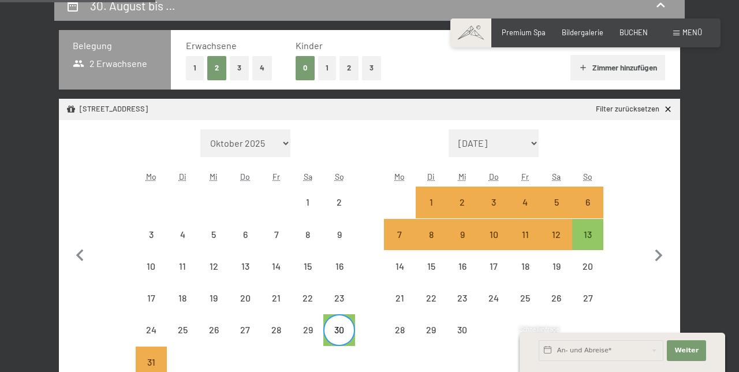
click at [601, 237] on div "13" at bounding box center [587, 244] width 29 height 29
select select "2026-08-01"
select select "2026-09-01"
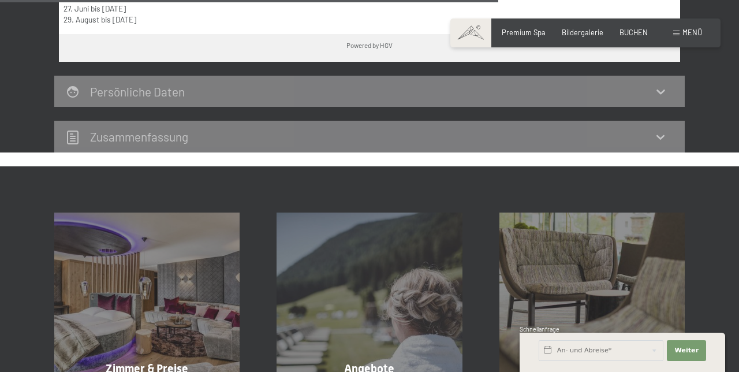
scroll to position [875, 0]
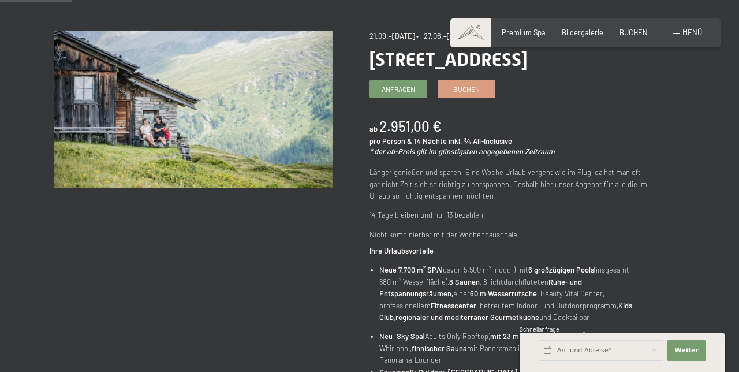
scroll to position [156, 0]
